Goal: Task Accomplishment & Management: Manage account settings

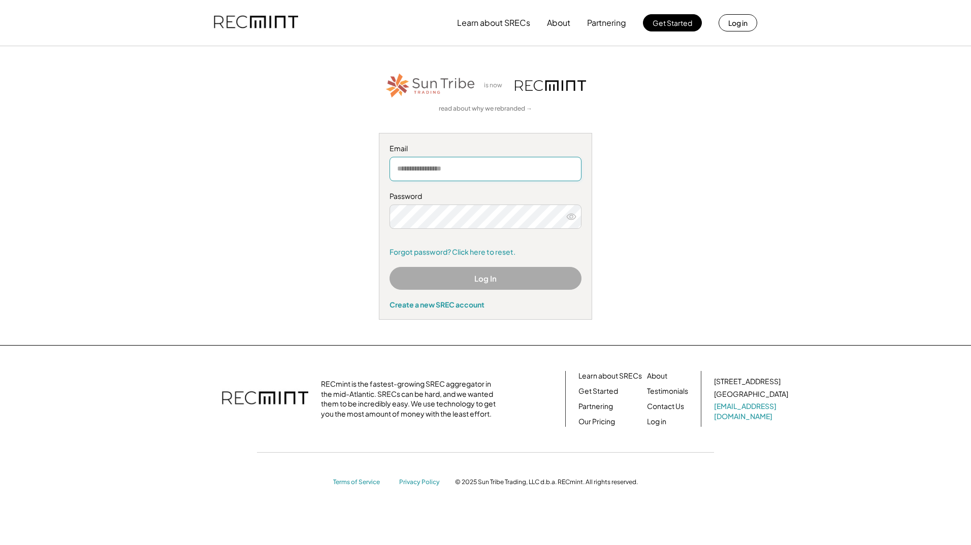
drag, startPoint x: 0, startPoint y: 0, endPoint x: 491, endPoint y: 168, distance: 518.6
click at [491, 168] on input "email" at bounding box center [486, 169] width 192 height 24
type input "**********"
click at [489, 278] on button "Log In" at bounding box center [486, 278] width 192 height 23
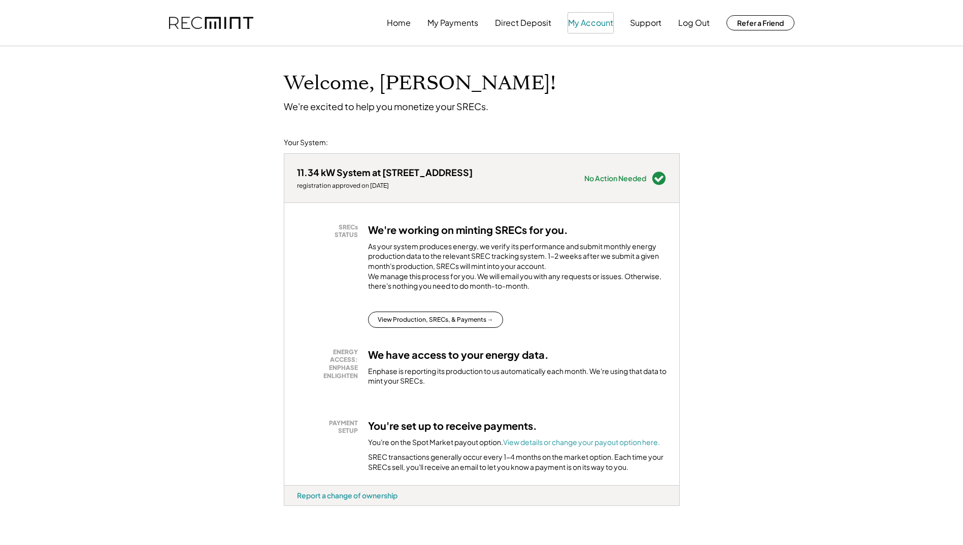
click at [598, 21] on button "My Account" at bounding box center [590, 23] width 45 height 20
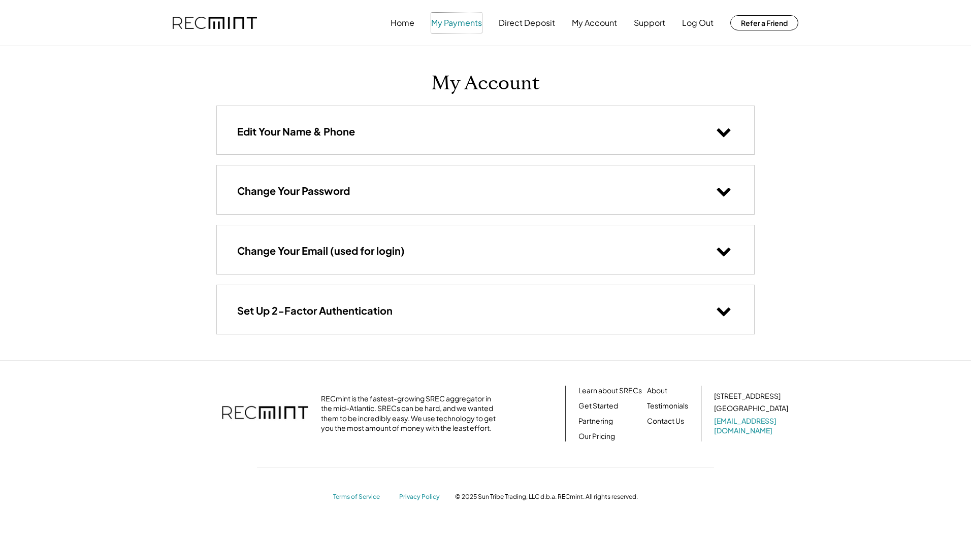
click at [469, 23] on button "My Payments" at bounding box center [456, 23] width 51 height 20
